Goal: Information Seeking & Learning: Learn about a topic

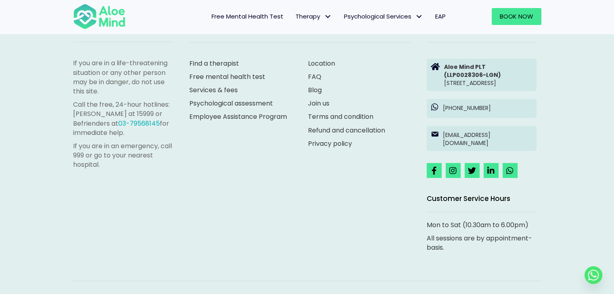
scroll to position [2286, 0]
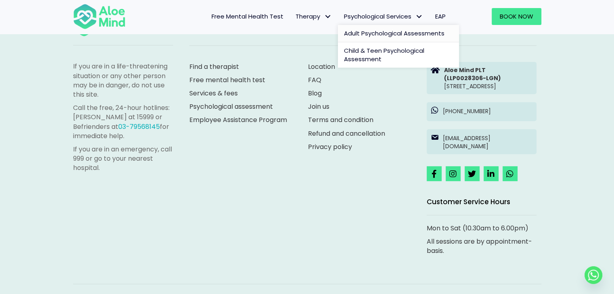
click at [401, 33] on span "Adult Psychological Assessments" at bounding box center [394, 33] width 100 height 8
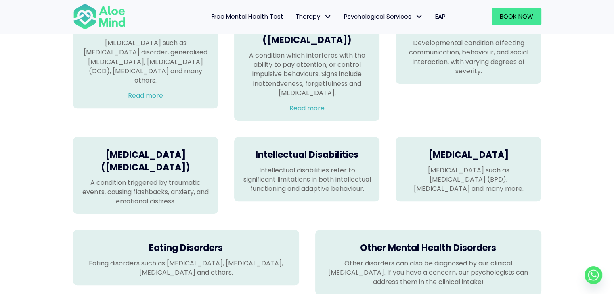
scroll to position [605, 0]
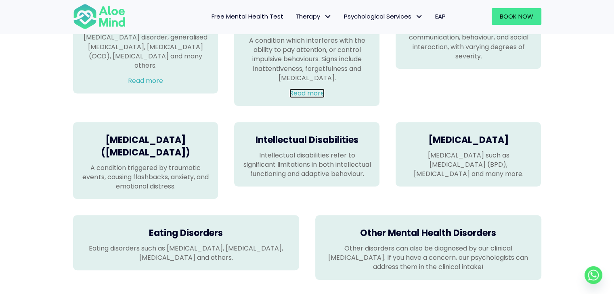
click at [313, 98] on link "Read more" at bounding box center [306, 93] width 35 height 9
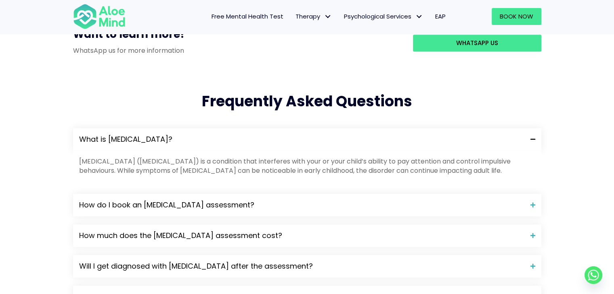
scroll to position [766, 0]
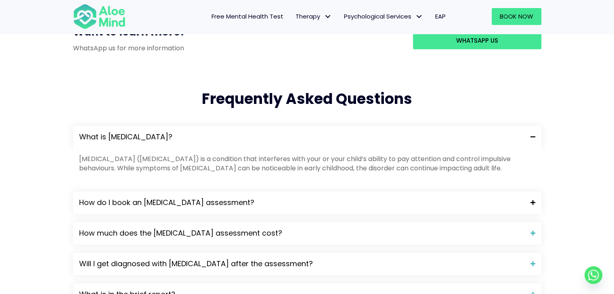
click at [528, 200] on span at bounding box center [529, 203] width 11 height 6
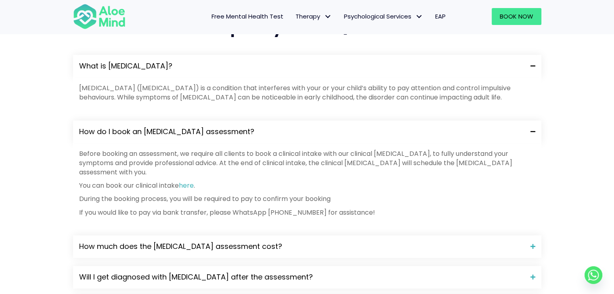
scroll to position [847, 0]
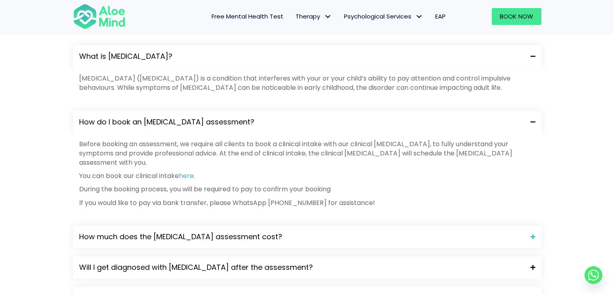
click at [325, 263] on span "Will I get diagnosed with ADHD after the assessment?" at bounding box center [301, 268] width 445 height 10
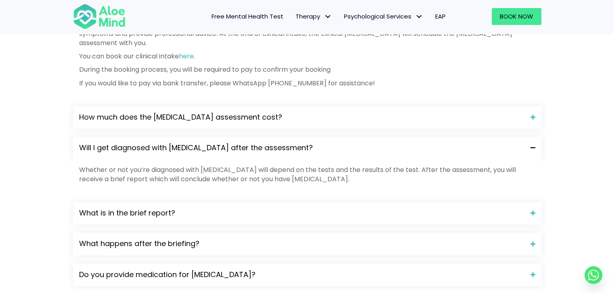
scroll to position [968, 0]
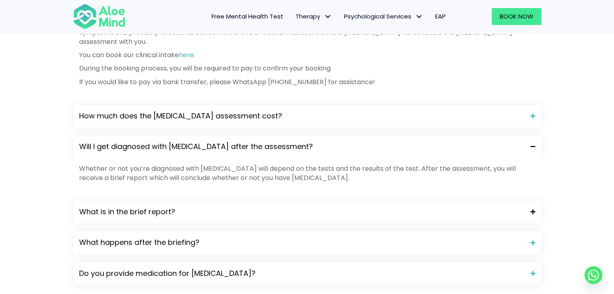
click at [304, 207] on span "What is in the brief report?" at bounding box center [301, 212] width 445 height 10
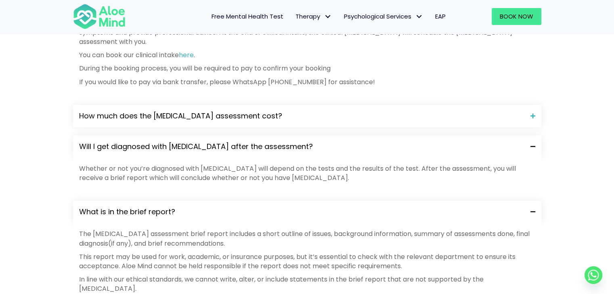
click at [304, 207] on span "What is in the brief report?" at bounding box center [301, 212] width 445 height 10
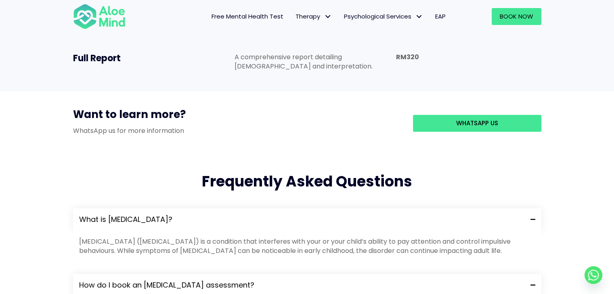
scroll to position [645, 0]
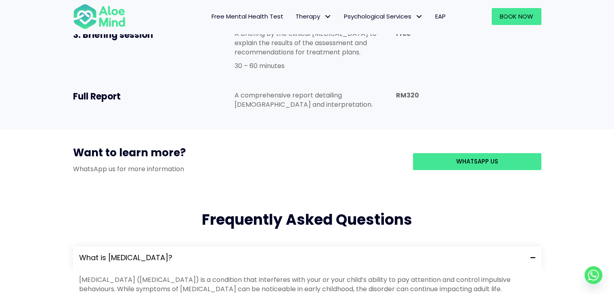
click at [248, 21] on link "Free Mental Health Test" at bounding box center [247, 16] width 84 height 17
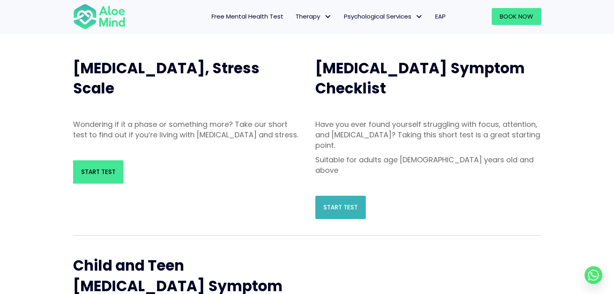
scroll to position [81, 0]
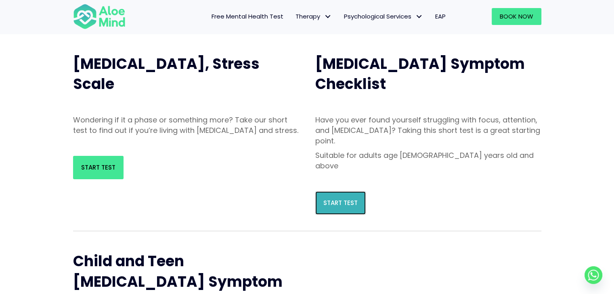
click at [334, 192] on link "Start Test" at bounding box center [340, 203] width 50 height 23
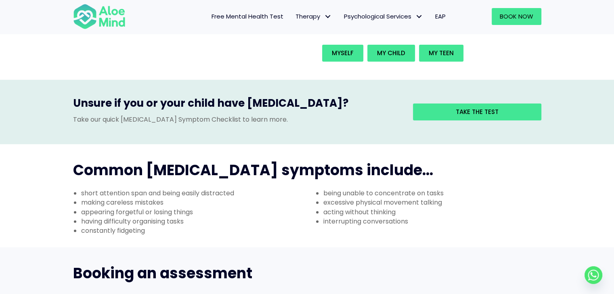
scroll to position [202, 0]
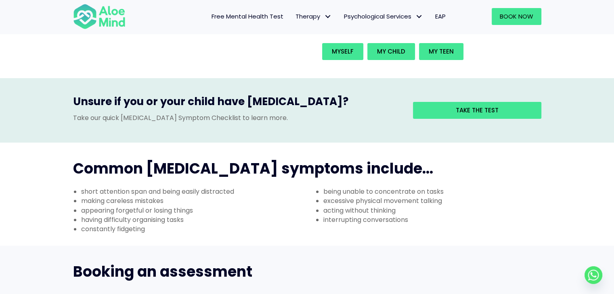
click at [511, 159] on h2 "Common ADHD symptoms include..." at bounding box center [307, 169] width 468 height 20
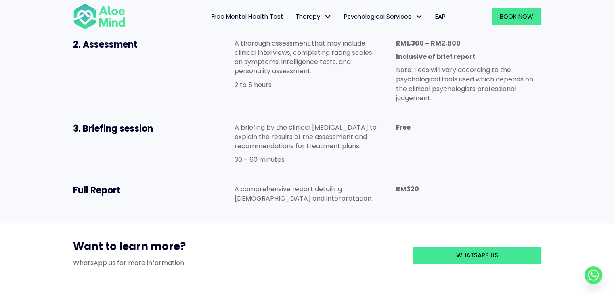
scroll to position [484, 0]
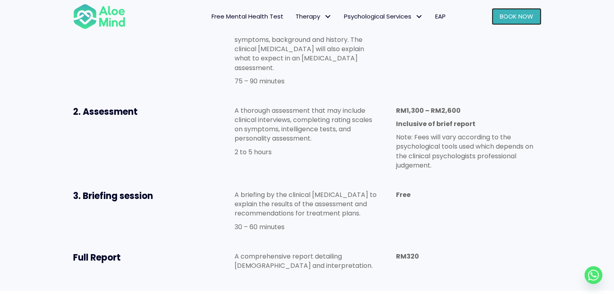
click at [513, 18] on span "Book Now" at bounding box center [515, 16] width 33 height 8
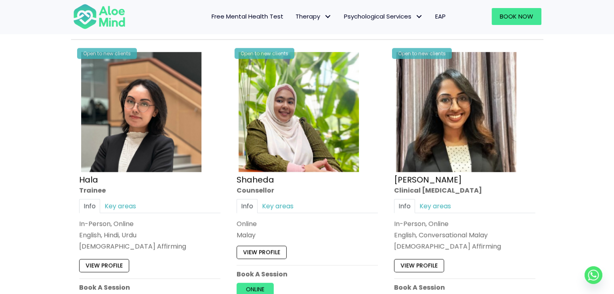
scroll to position [766, 0]
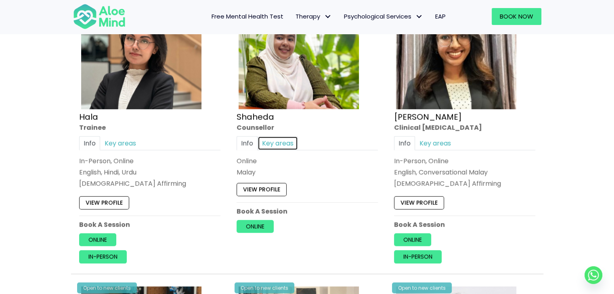
click at [286, 144] on link "Key areas" at bounding box center [277, 143] width 40 height 14
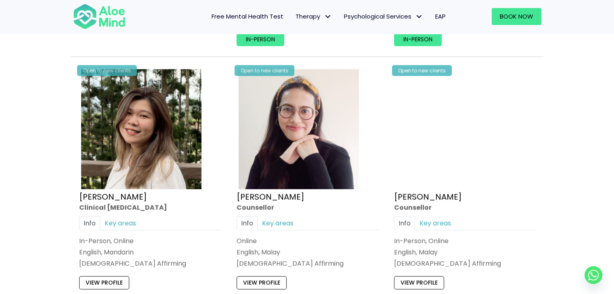
scroll to position [1936, 0]
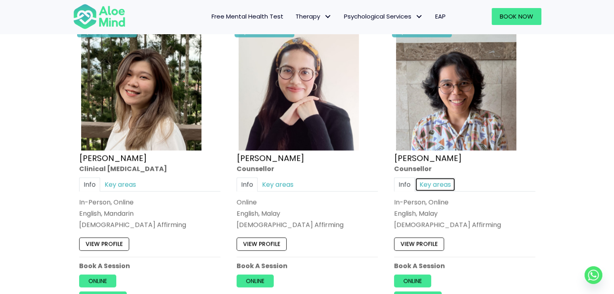
click at [445, 182] on link "Key areas" at bounding box center [435, 185] width 40 height 14
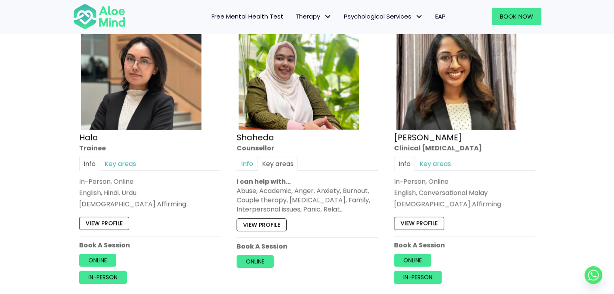
scroll to position [766, 0]
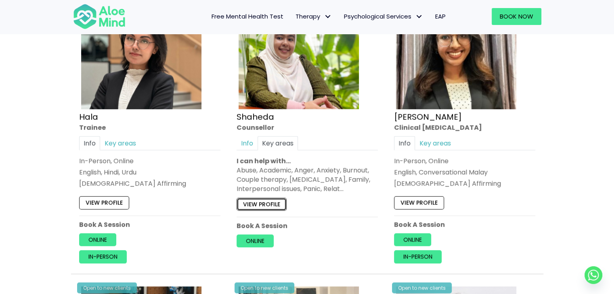
click at [278, 204] on link "View profile" at bounding box center [261, 204] width 50 height 13
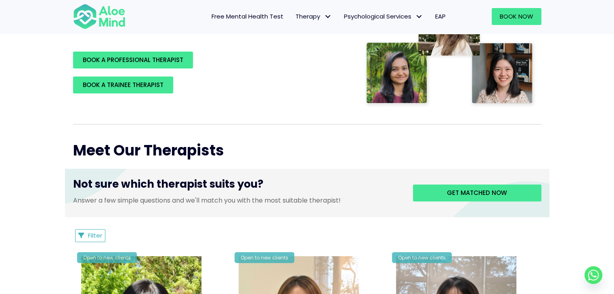
scroll to position [242, 0]
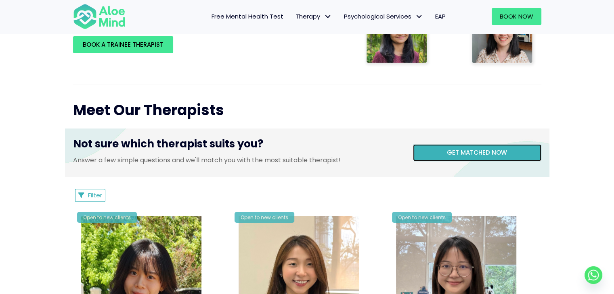
click at [495, 161] on link "Get matched now" at bounding box center [477, 152] width 128 height 17
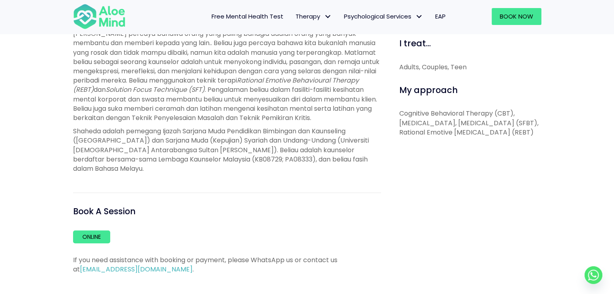
scroll to position [403, 0]
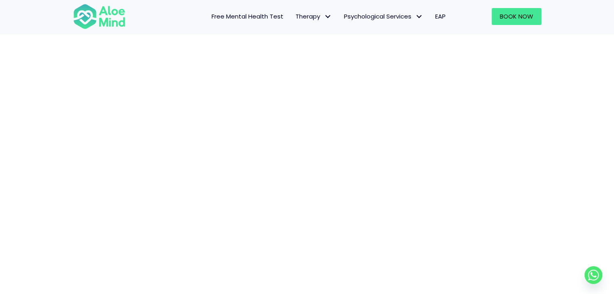
scroll to position [83, 0]
click at [417, 31] on span "Adult Psychological Assessments" at bounding box center [394, 33] width 100 height 8
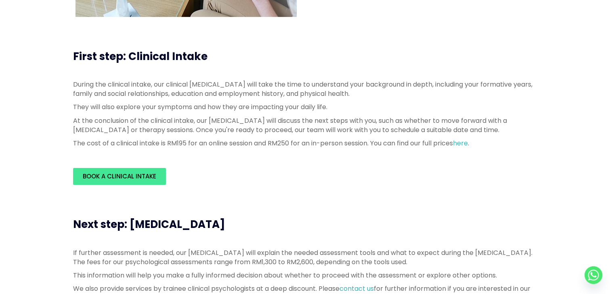
scroll to position [202, 0]
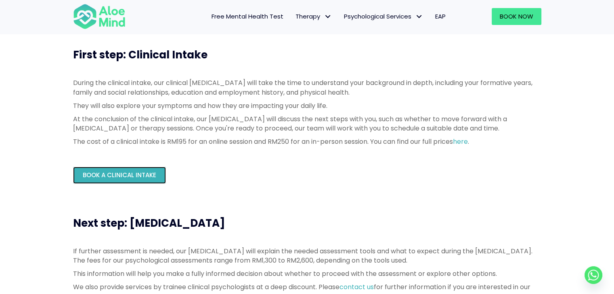
click at [138, 178] on span "Book a Clinical Intake" at bounding box center [119, 175] width 73 height 8
